Goal: Task Accomplishment & Management: Manage account settings

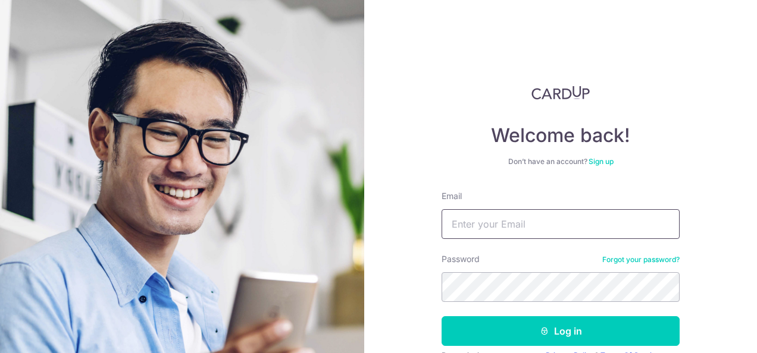
click at [469, 221] on input "Email" at bounding box center [560, 224] width 238 height 30
type input "[EMAIL_ADDRESS][DOMAIN_NAME]"
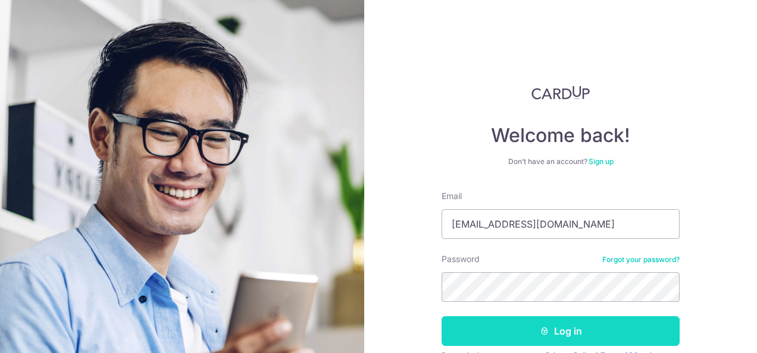
click at [542, 328] on icon "submit" at bounding box center [544, 332] width 10 height 10
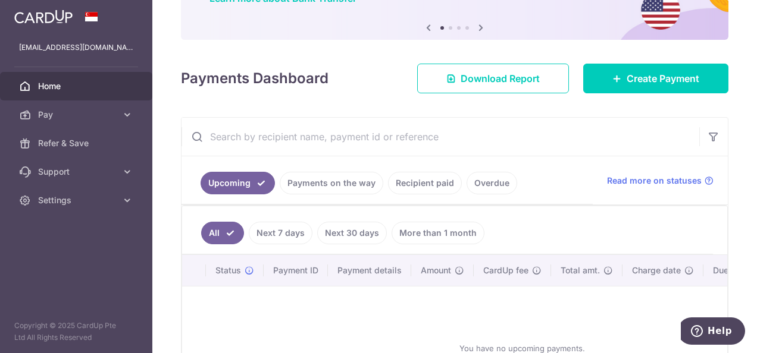
scroll to position [114, 0]
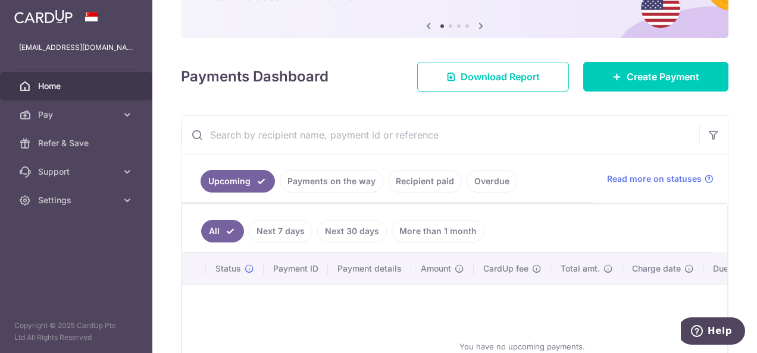
click at [325, 183] on link "Payments on the way" at bounding box center [331, 181] width 103 height 23
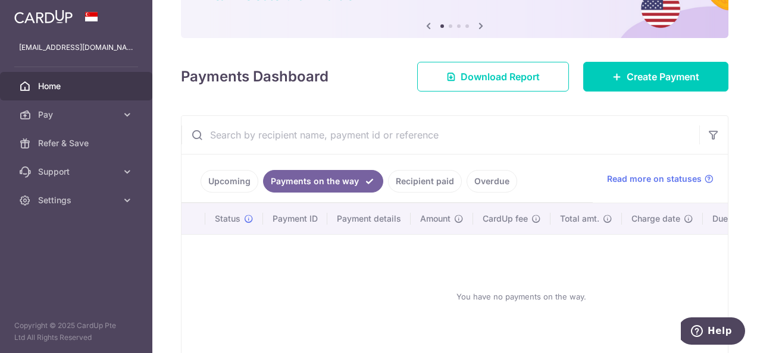
click at [435, 181] on link "Recipient paid" at bounding box center [425, 181] width 74 height 23
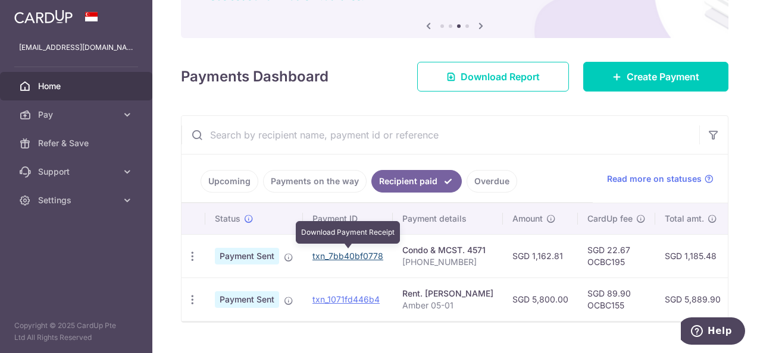
drag, startPoint x: 365, startPoint y: 253, endPoint x: 445, endPoint y: 57, distance: 212.1
click at [365, 253] on link "txn_7bb40bf0778" at bounding box center [347, 256] width 71 height 10
